Goal: Task Accomplishment & Management: Complete application form

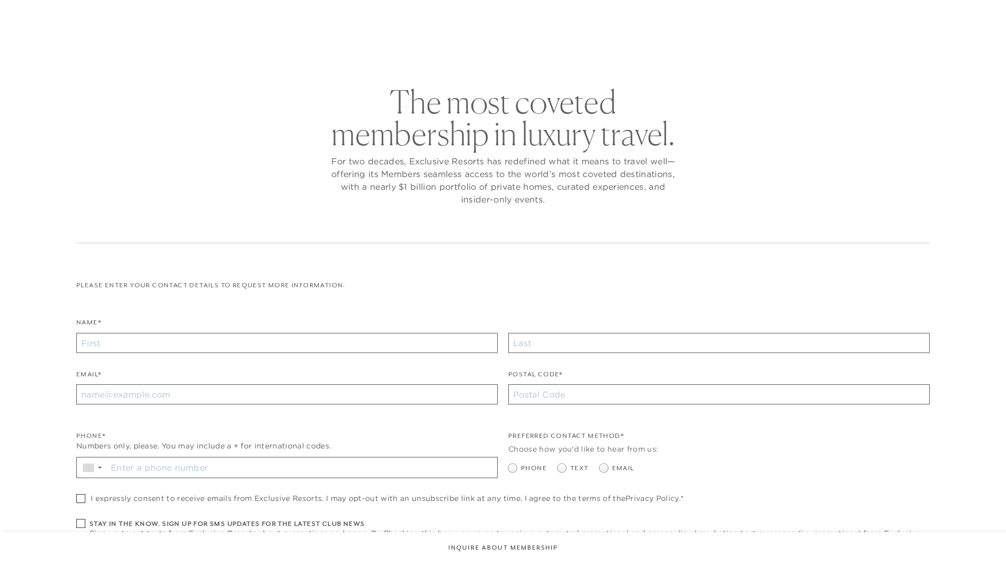
checkbox input "false"
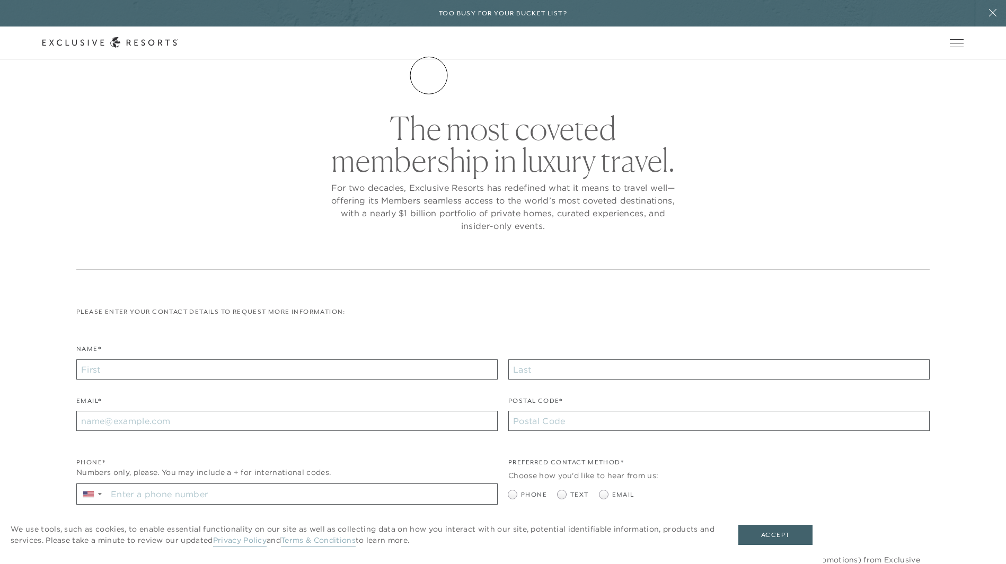
click at [0, 0] on link "The Collection" at bounding box center [0, 0] width 0 height 0
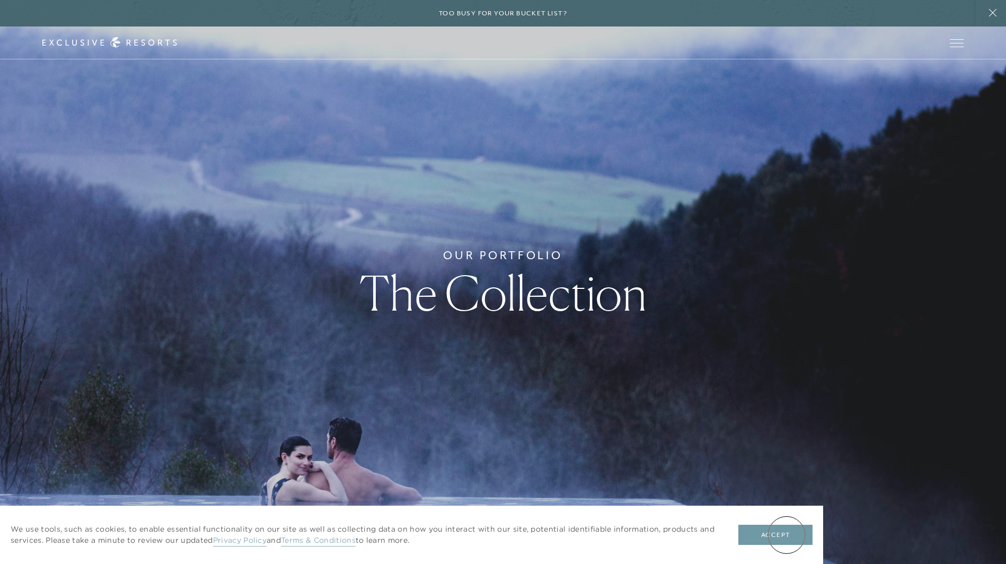
click at [786, 535] on button "Accept" at bounding box center [775, 535] width 74 height 20
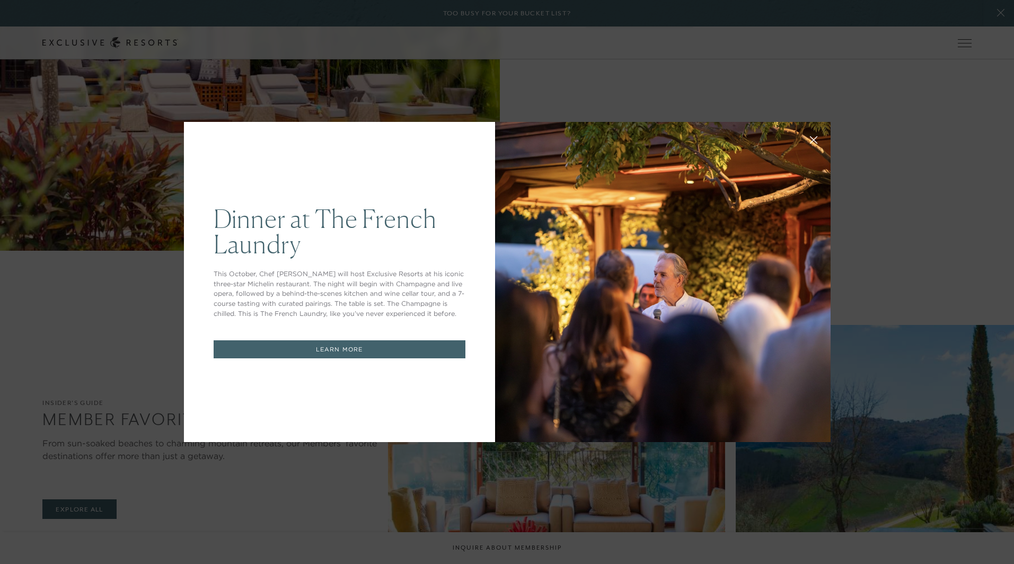
click at [809, 139] on icon at bounding box center [813, 140] width 8 height 8
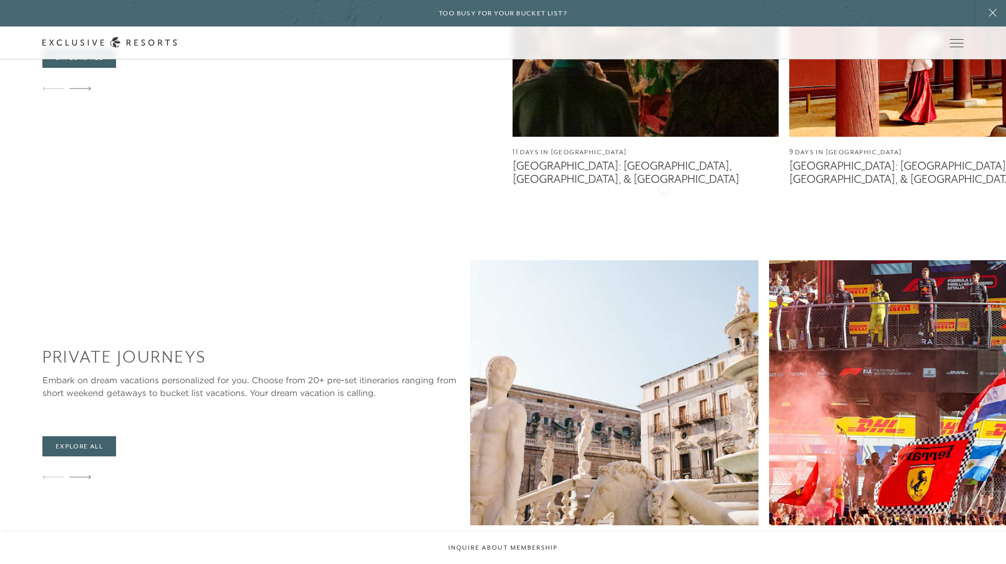
scroll to position [4589, 0]
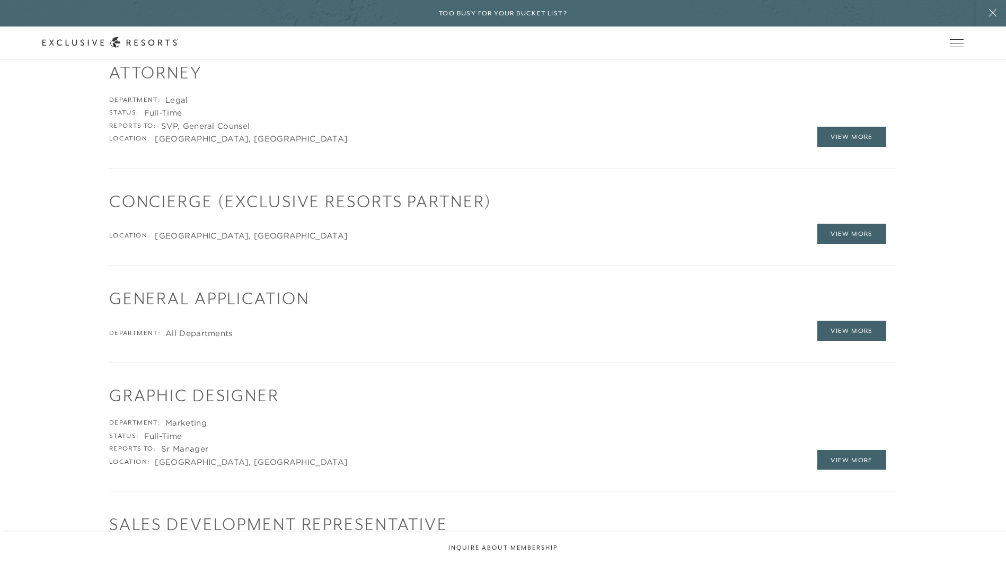
scroll to position [1623, 0]
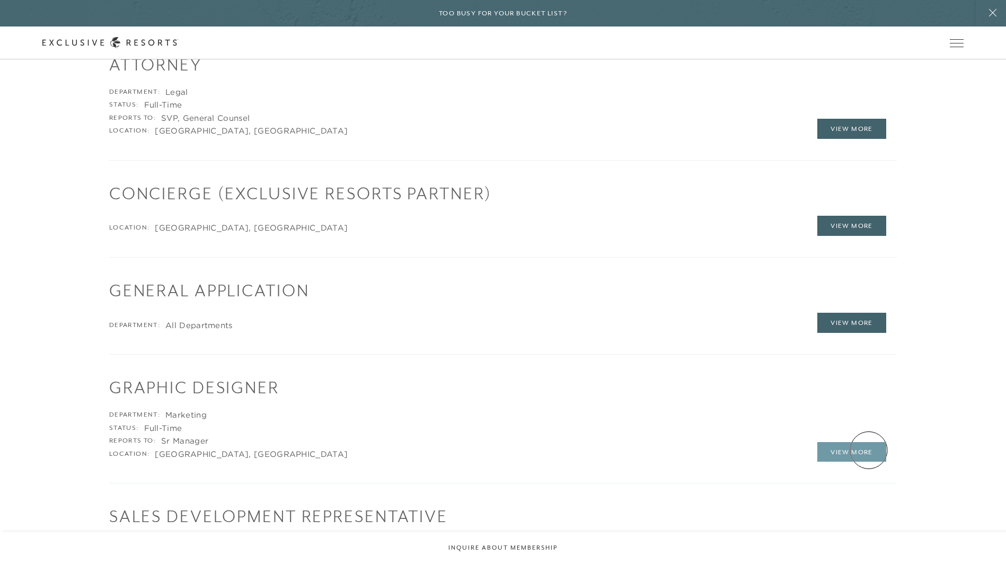
click at [869, 450] on link "View More" at bounding box center [851, 452] width 69 height 20
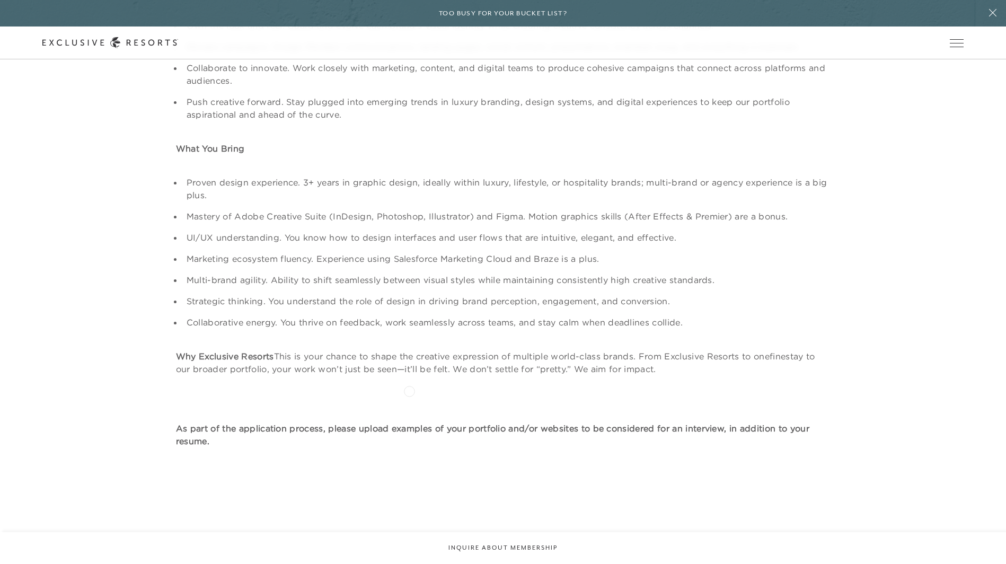
scroll to position [663, 0]
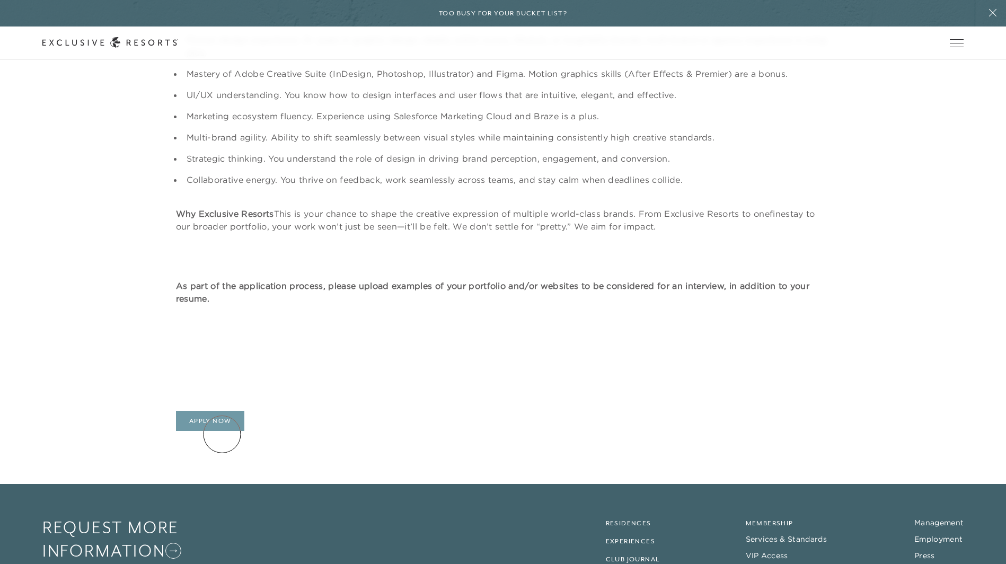
click at [222, 431] on link "Apply Now" at bounding box center [210, 421] width 69 height 20
